Goal: Find specific page/section: Find specific page/section

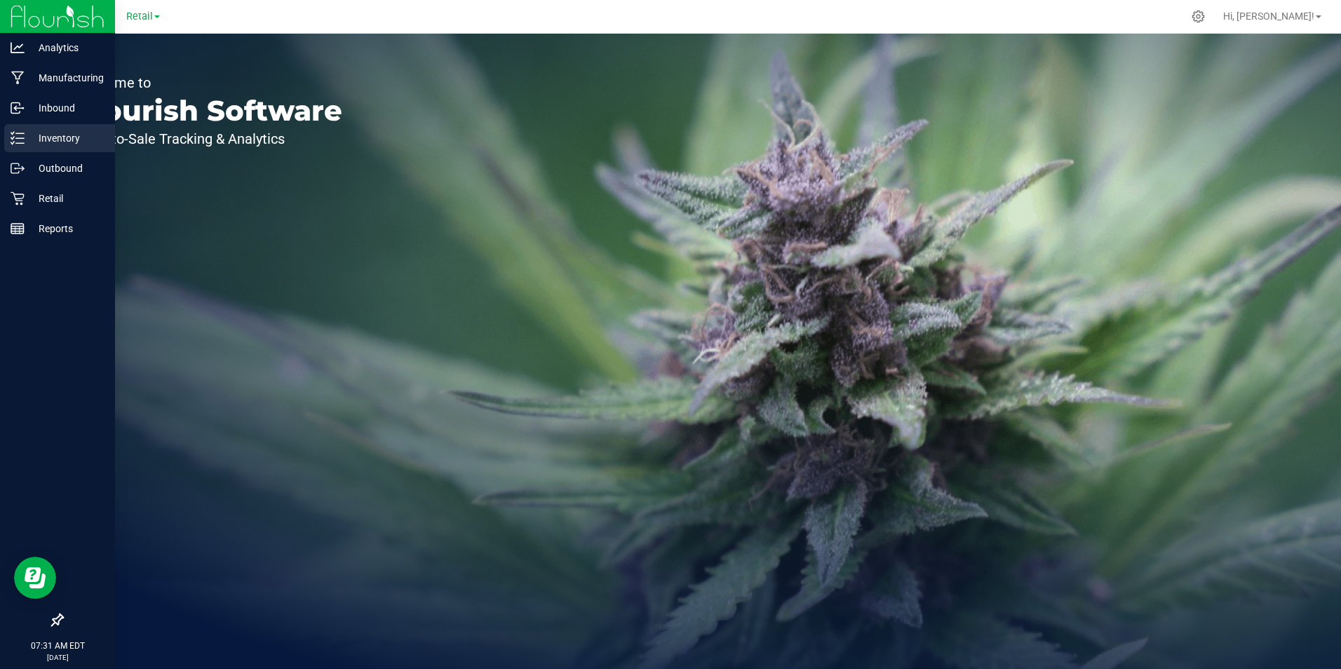
click at [33, 148] on div "Inventory" at bounding box center [59, 138] width 111 height 28
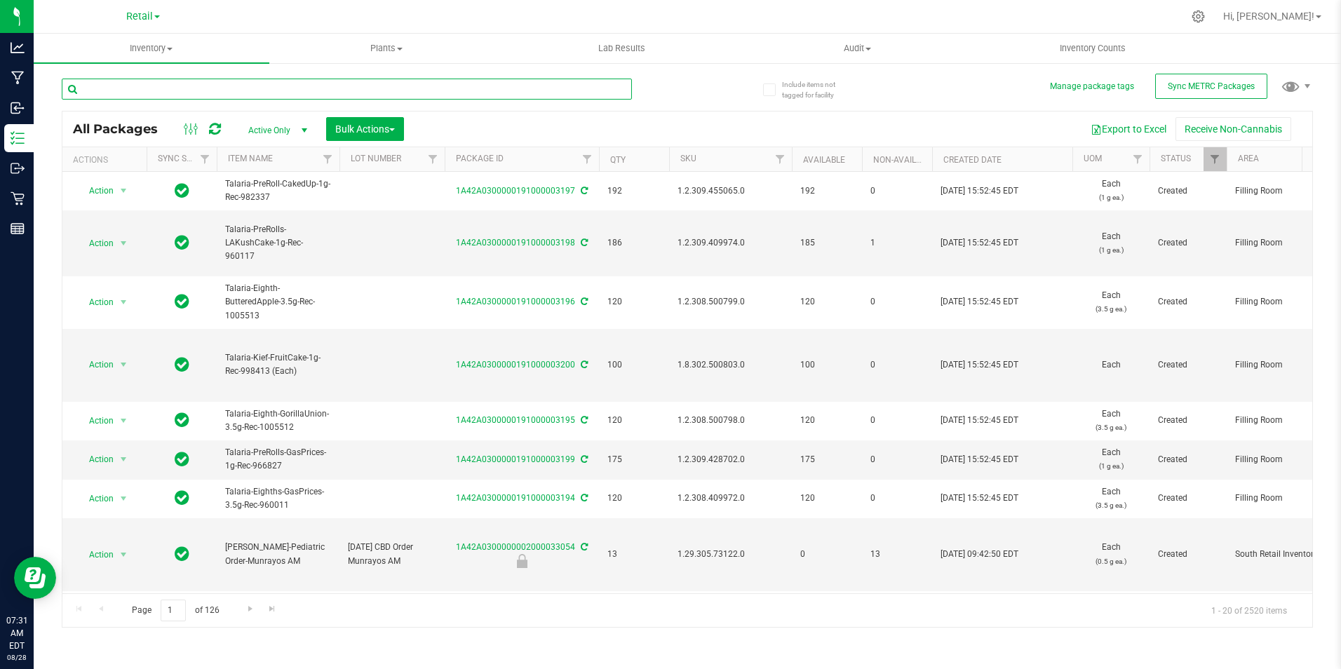
click at [198, 91] on input "text" at bounding box center [347, 89] width 570 height 21
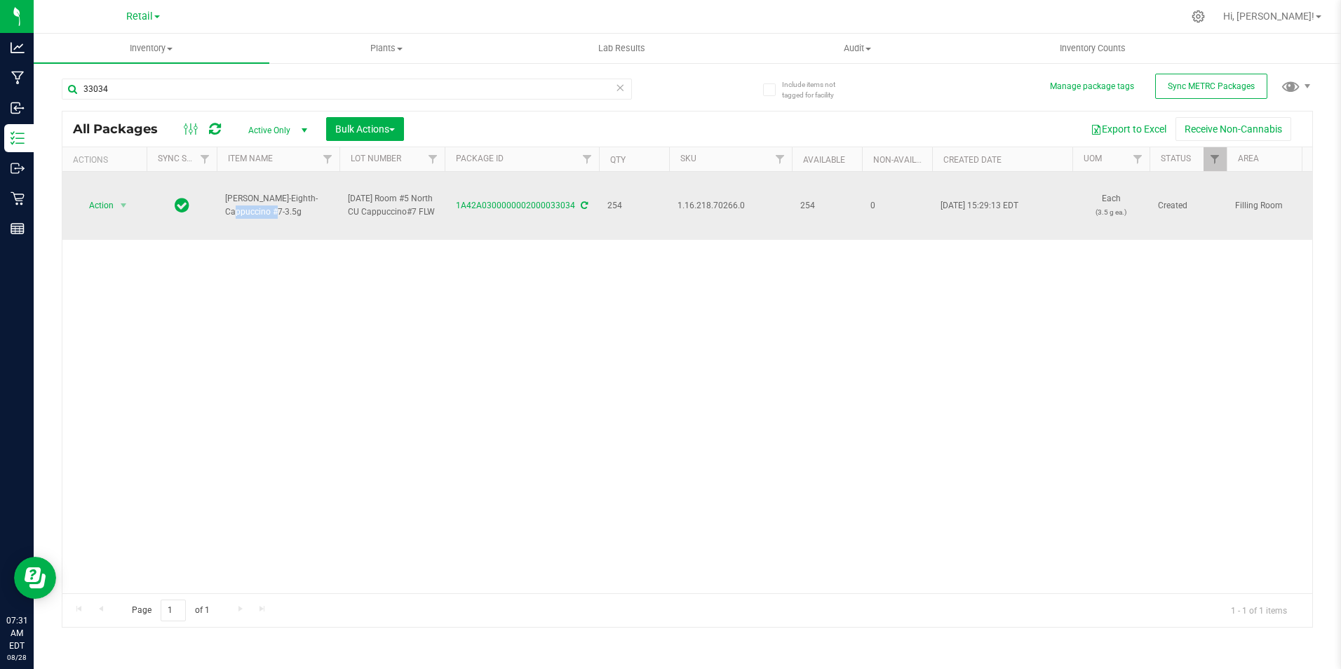
drag, startPoint x: 320, startPoint y: 197, endPoint x: 277, endPoint y: 196, distance: 42.8
click at [277, 196] on span "[PERSON_NAME]-Eighth-Cappuccino #7-3.5g" at bounding box center [278, 205] width 106 height 27
copy span "Cappuccino"
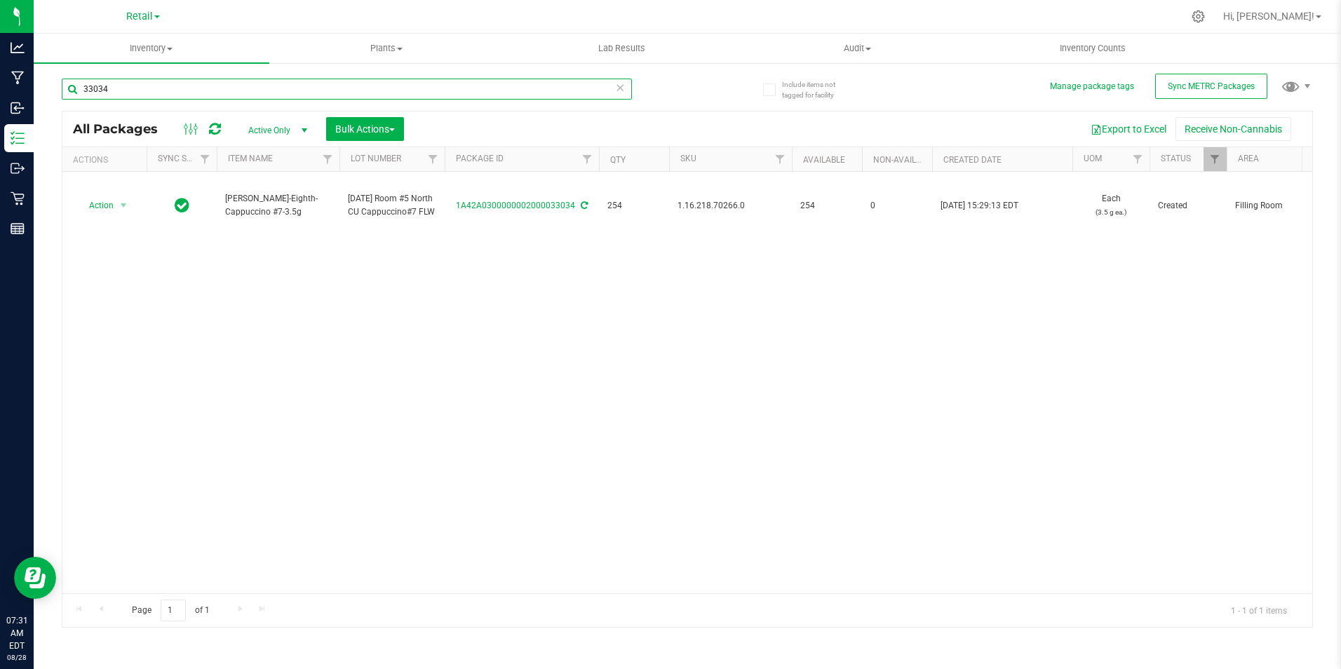
click at [133, 86] on input "33034" at bounding box center [347, 89] width 570 height 21
paste input "Cappuccino"
type input "Cappuccino"
